Goal: Navigation & Orientation: Find specific page/section

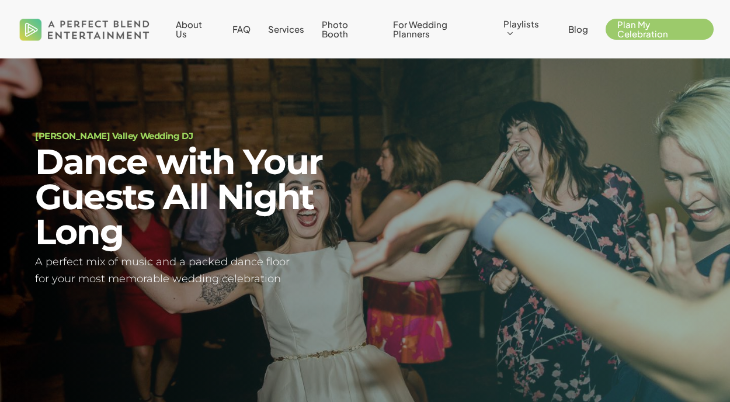
scroll to position [24, 0]
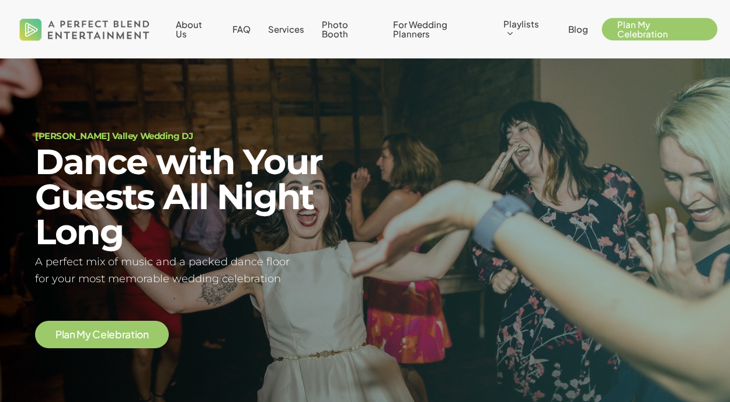
click at [629, 29] on span "Plan My Celebration" at bounding box center [642, 29] width 51 height 20
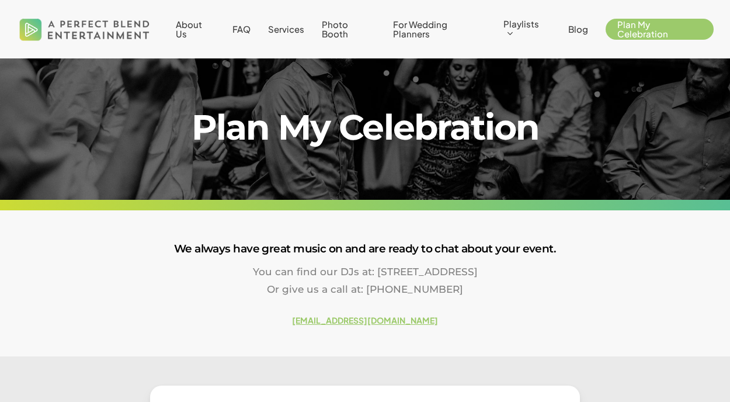
click at [121, 36] on img at bounding box center [84, 29] width 137 height 42
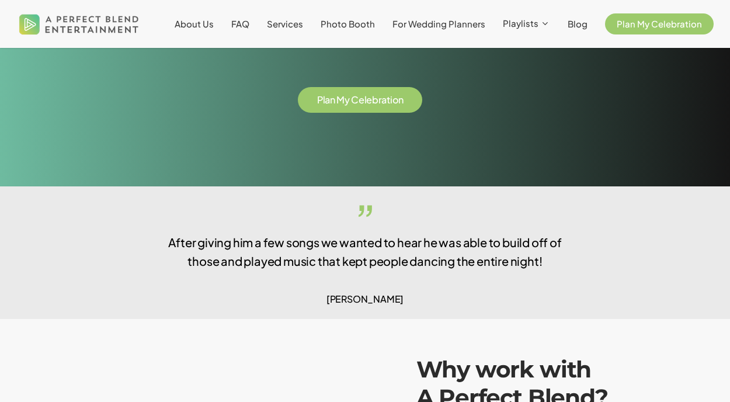
scroll to position [1804, 0]
